Goal: Task Accomplishment & Management: Manage account settings

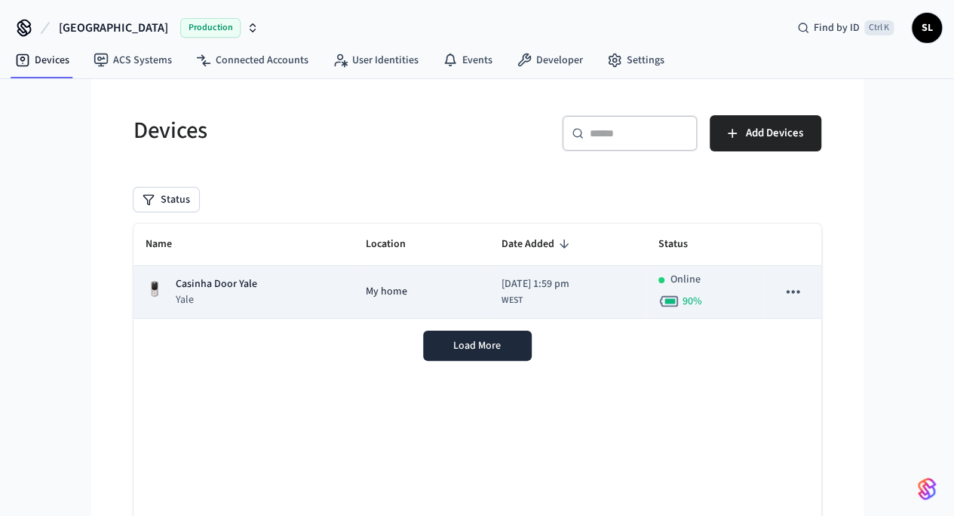
click at [176, 298] on p "Yale" at bounding box center [216, 299] width 81 height 15
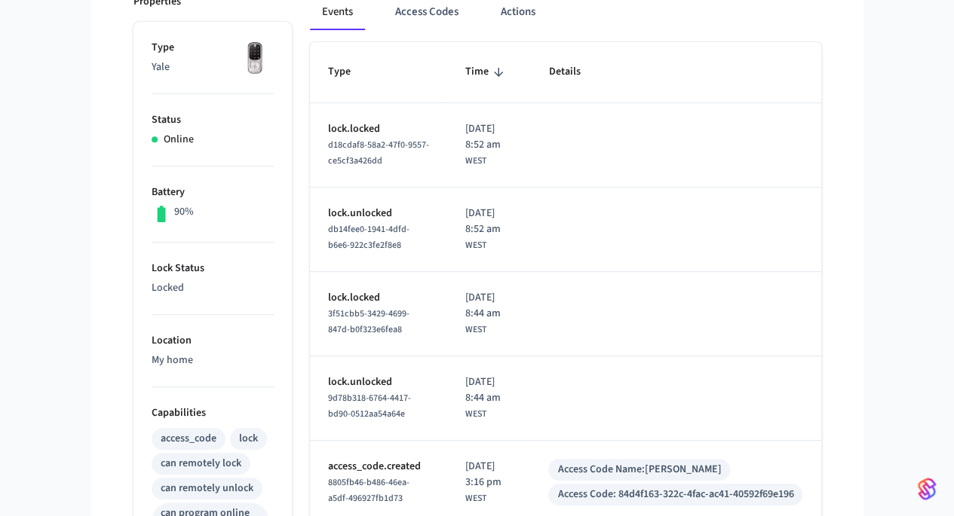
scroll to position [75, 0]
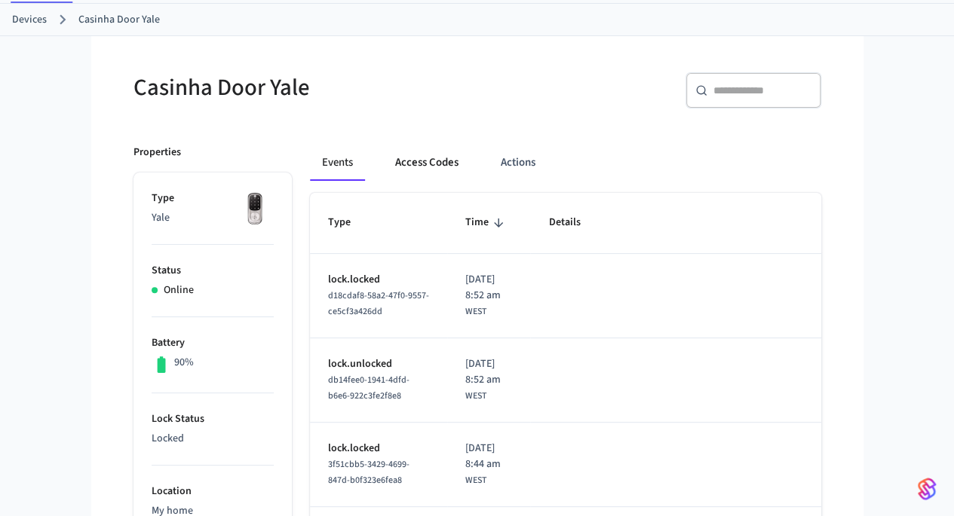
click at [383, 165] on button "Access Codes" at bounding box center [426, 163] width 87 height 36
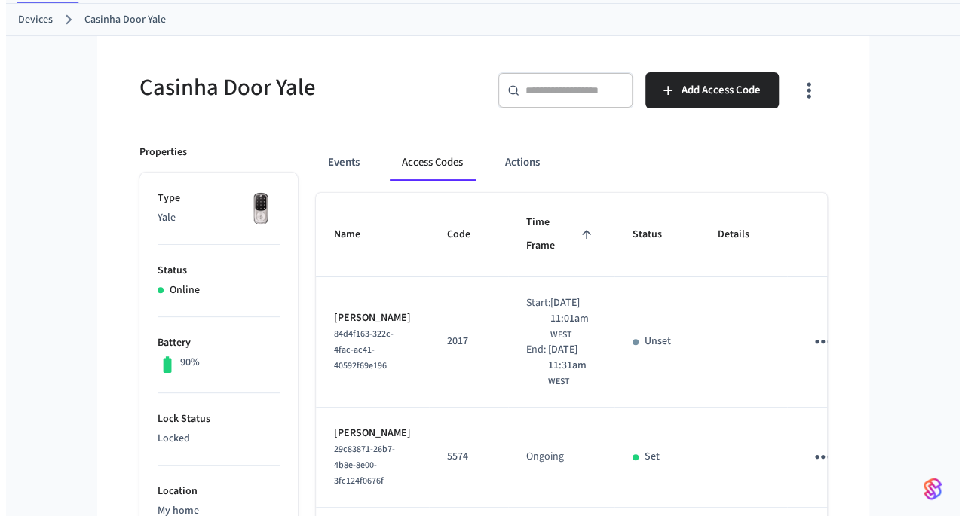
scroll to position [151, 0]
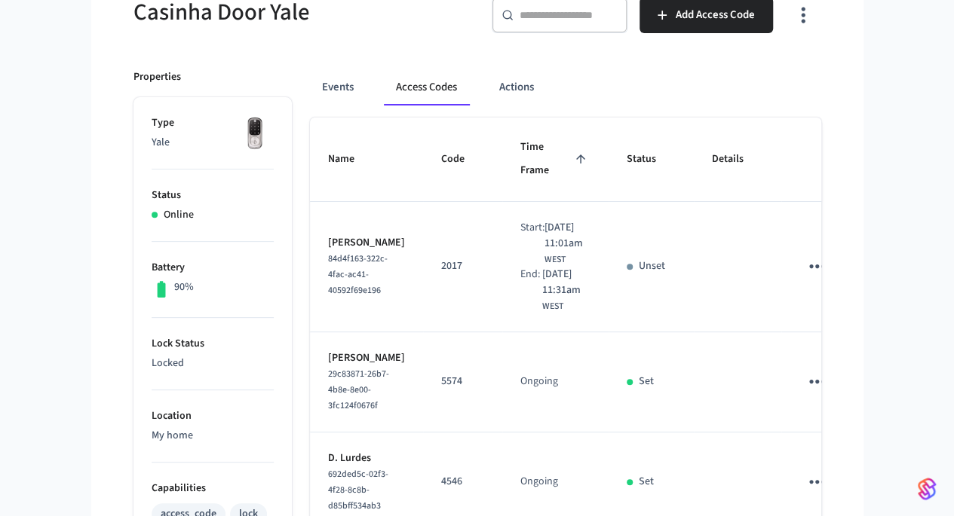
click at [828, 255] on icon "sticky table" at bounding box center [816, 266] width 23 height 23
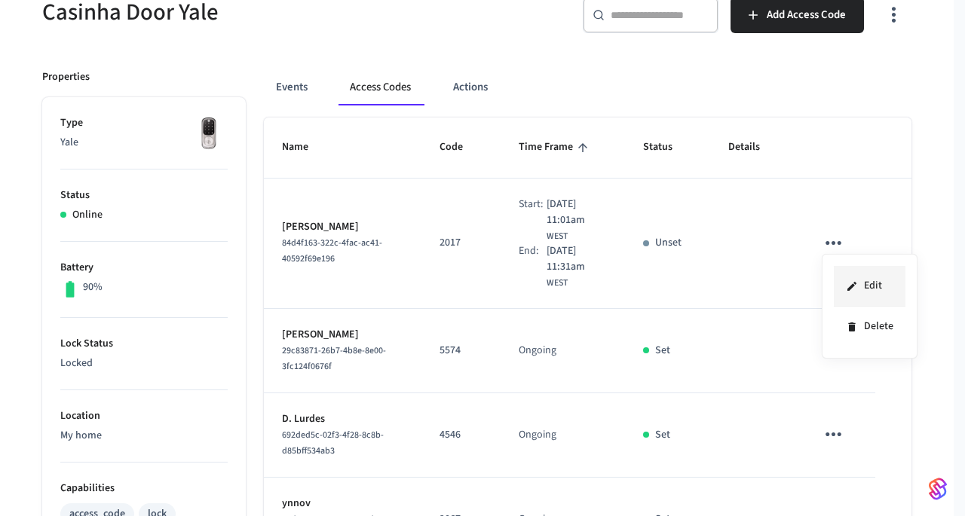
click at [876, 294] on li "Edit" at bounding box center [870, 286] width 72 height 41
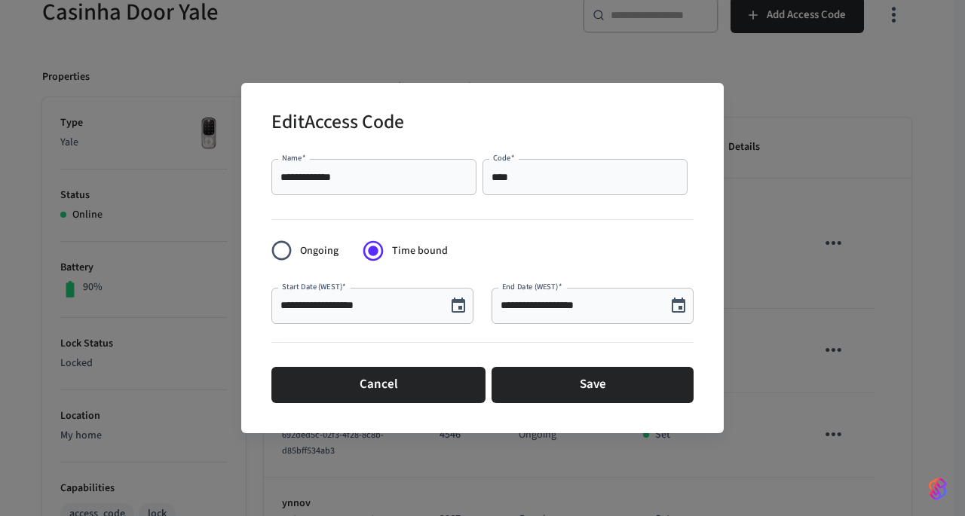
click at [678, 307] on icon "Choose date, selected date is Oct 20, 2025" at bounding box center [679, 305] width 14 height 15
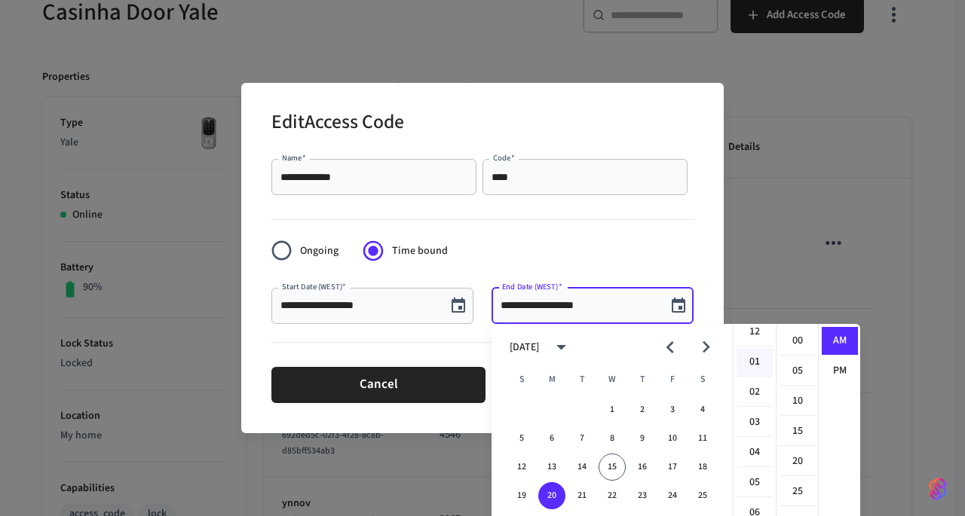
scroll to position [0, 0]
click at [755, 370] on li "01" at bounding box center [754, 371] width 36 height 29
click at [796, 396] on li "30" at bounding box center [797, 395] width 36 height 29
click at [835, 372] on li "PM" at bounding box center [840, 371] width 36 height 28
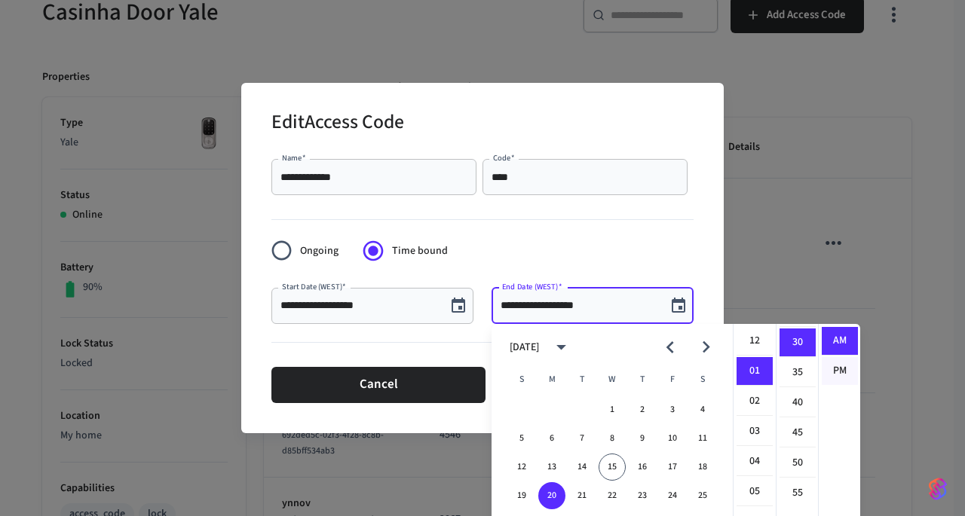
type input "**********"
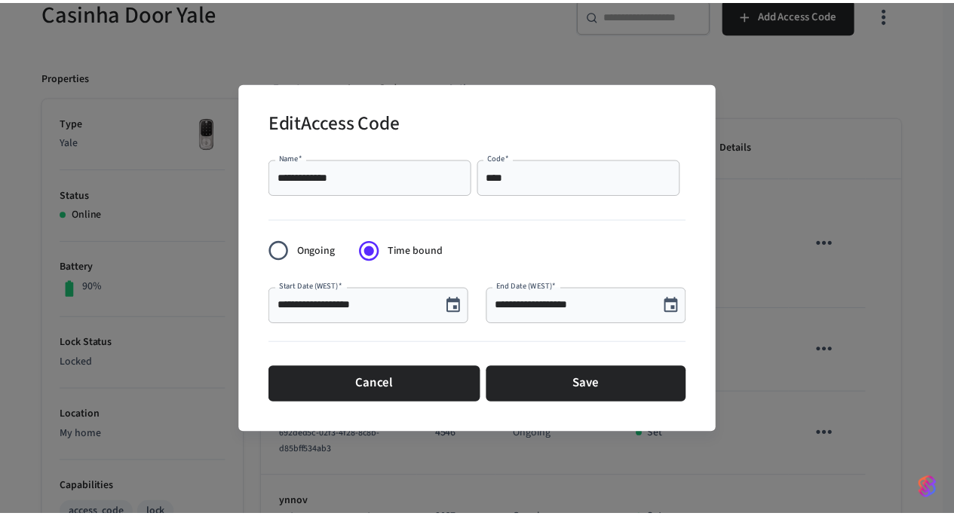
scroll to position [27, 0]
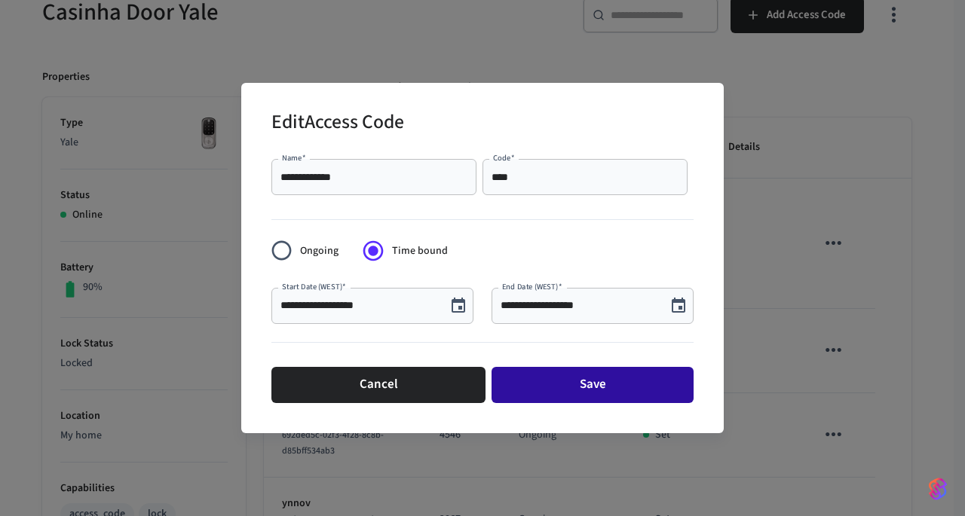
click at [644, 397] on button "Save" at bounding box center [592, 385] width 202 height 36
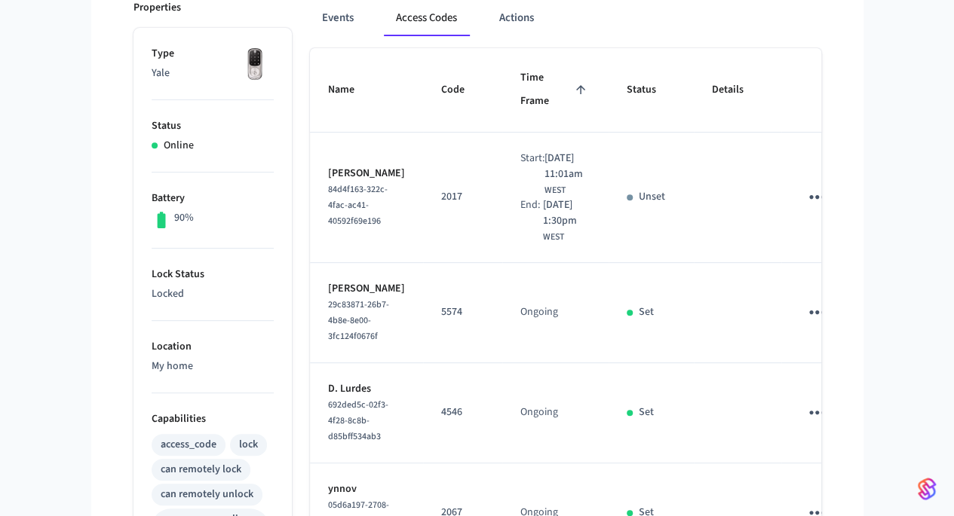
scroll to position [302, 0]
